Goal: Find specific page/section: Find specific page/section

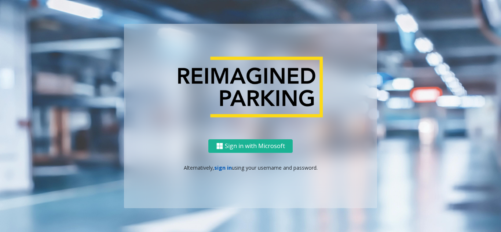
click at [222, 169] on link "sign in" at bounding box center [223, 167] width 18 height 7
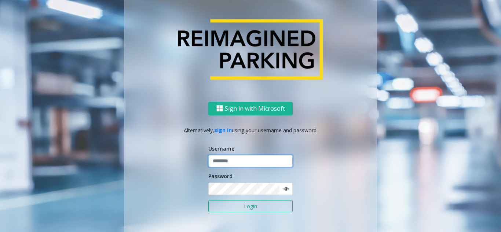
click at [226, 163] on input "text" at bounding box center [250, 161] width 84 height 12
paste input "******"
type input "******"
click at [240, 208] on button "Login" at bounding box center [250, 206] width 84 height 12
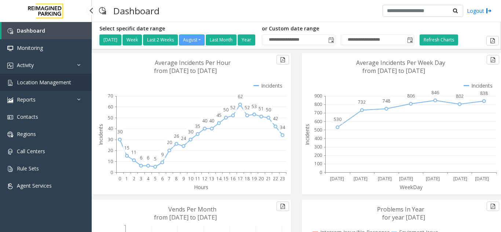
click at [51, 83] on span "Location Management" at bounding box center [44, 82] width 54 height 7
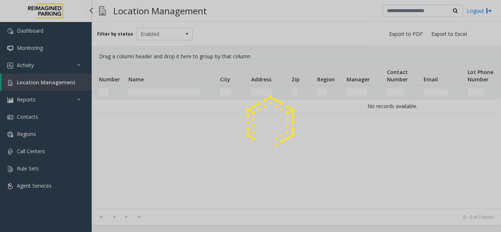
click at [44, 81] on div at bounding box center [250, 116] width 501 height 232
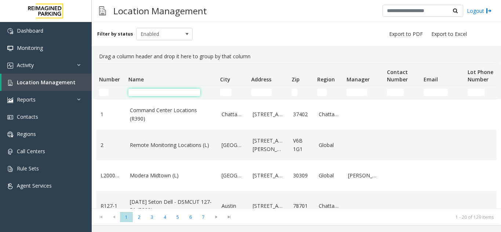
click at [147, 93] on input "Name Filter" at bounding box center [164, 92] width 72 height 7
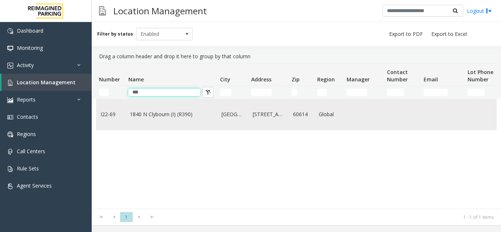
type input "***"
click at [137, 114] on link "1840 N Clybourn (I) (R390)" at bounding box center [171, 114] width 83 height 8
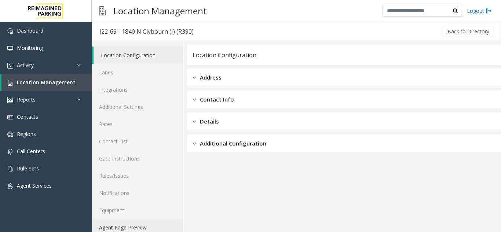
click at [135, 229] on link "Agent Page Preview" at bounding box center [137, 227] width 91 height 17
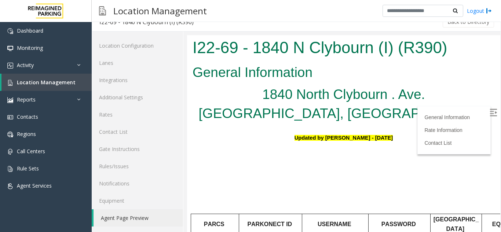
scroll to position [37, 0]
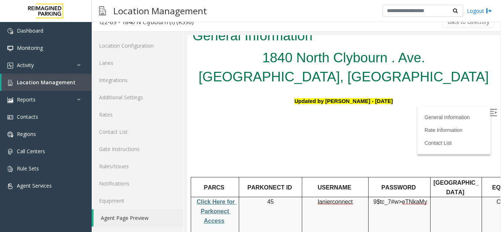
click at [216, 199] on span "Click Here for Parkonect Access" at bounding box center [217, 211] width 40 height 25
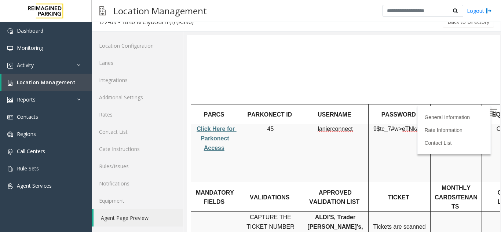
scroll to position [110, 0]
drag, startPoint x: 311, startPoint y: 107, endPoint x: 362, endPoint y: 106, distance: 51.0
click at [362, 124] on p "lanierconnect" at bounding box center [335, 129] width 61 height 10
copy p "lanierconnect"
click at [490, 113] on img at bounding box center [493, 112] width 7 height 7
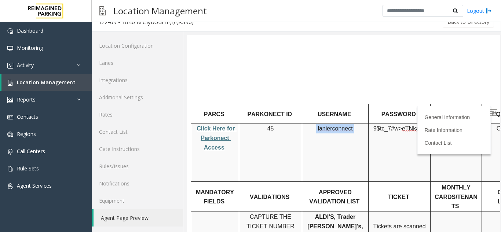
click at [330, 134] on td "lanierconnect" at bounding box center [335, 153] width 66 height 58
drag, startPoint x: 300, startPoint y: 104, endPoint x: 352, endPoint y: 107, distance: 52.9
click at [352, 124] on tr "Click Here for Parkonect Access 45 lanierconnect 9$tc_7#w> eTNkaMy CC ONLY Mags…" at bounding box center [390, 153] width 398 height 58
copy tr "lanierconnect"
click at [409, 124] on td "9$tc_7#w> eTNkaMy" at bounding box center [400, 153] width 62 height 58
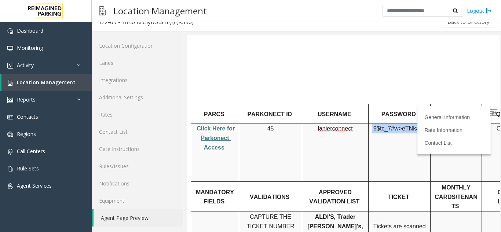
drag, startPoint x: 374, startPoint y: 105, endPoint x: 424, endPoint y: 107, distance: 49.9
click at [424, 124] on p "9$tc_7#w> eTNkaMy" at bounding box center [399, 133] width 56 height 19
copy p "9$tc_7#w> eTNkaMy"
click at [303, 133] on td "lanierconnect" at bounding box center [335, 153] width 66 height 58
drag, startPoint x: 370, startPoint y: 106, endPoint x: 424, endPoint y: 112, distance: 54.2
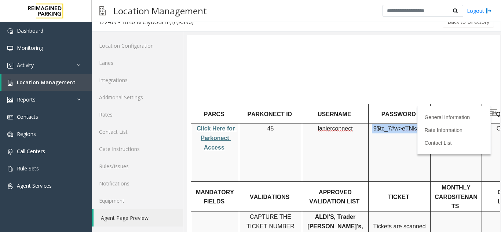
click at [424, 124] on td "9$tc_7#w> eTNkaMy" at bounding box center [400, 153] width 62 height 58
copy p "9$tc_7#w> eTNkaMy"
click at [245, 129] on td "45" at bounding box center [270, 153] width 63 height 58
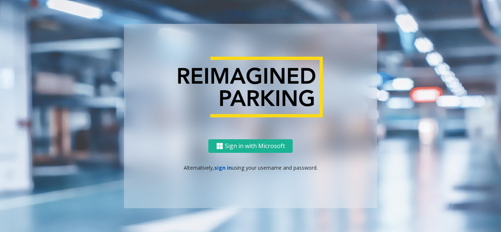
click at [226, 168] on link "sign in" at bounding box center [223, 167] width 18 height 7
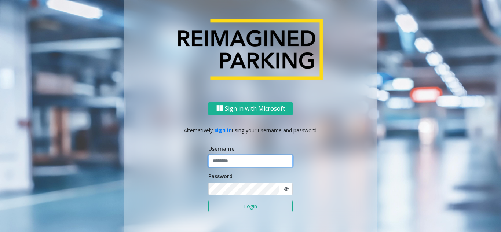
click at [234, 166] on input "text" at bounding box center [250, 161] width 84 height 12
paste input "******"
type input "******"
click at [236, 198] on form "Username ****** Password Login" at bounding box center [250, 183] width 84 height 76
click at [238, 203] on button "Login" at bounding box center [250, 206] width 84 height 12
